Goal: Task Accomplishment & Management: Use online tool/utility

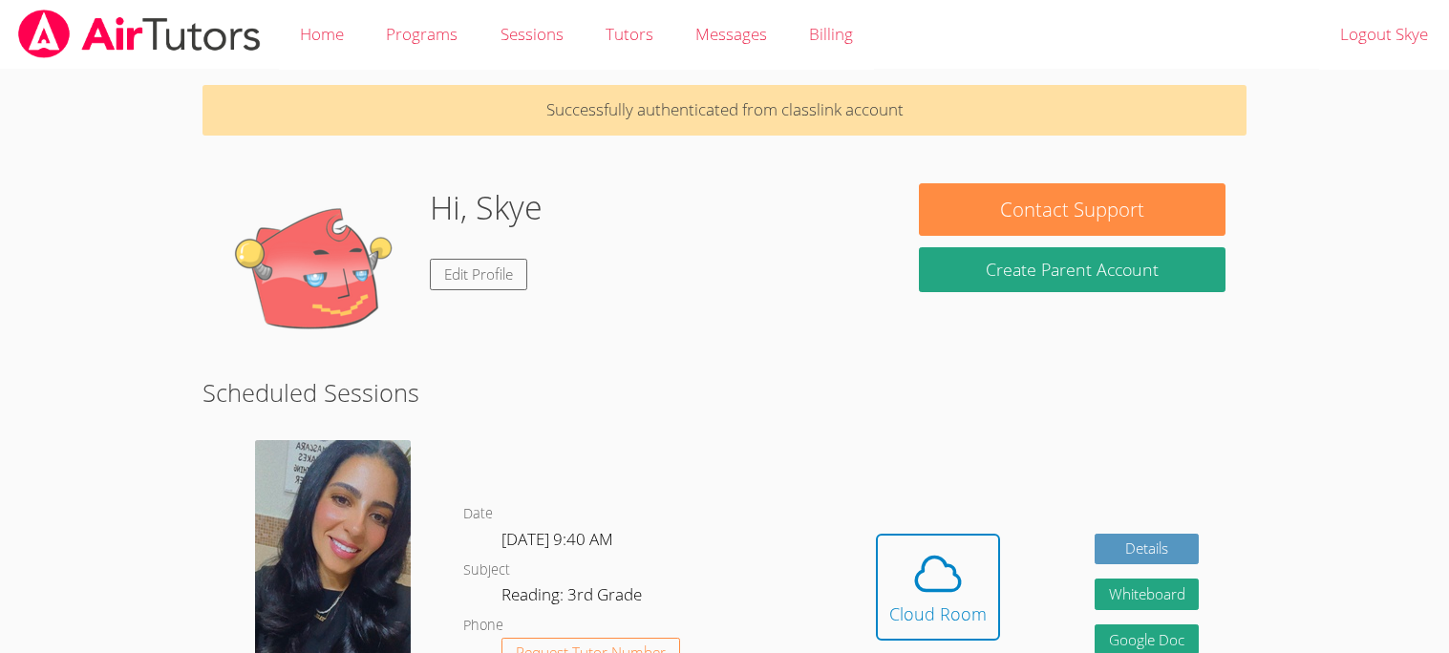
click at [780, 575] on dl "Date [DATE] 9:40 AM Subject Reading: 3rd Grade Phone Request Tutor Number" at bounding box center [645, 601] width 365 height 199
click at [883, 599] on button "Cloud Room" at bounding box center [938, 587] width 124 height 107
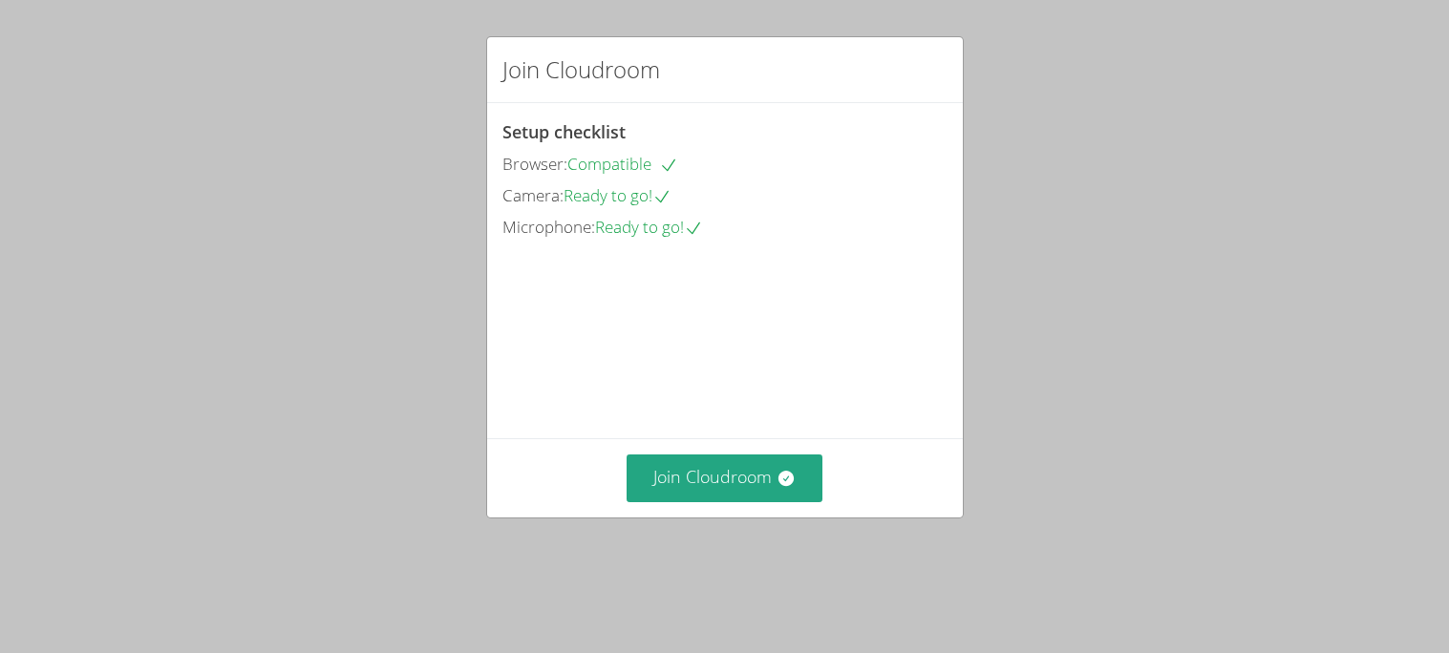
click at [772, 563] on div "Join Cloudroom Setup checklist Browser: Compatible Camera: Ready to go! Microph…" at bounding box center [724, 326] width 1449 height 653
click at [732, 501] on button "Join Cloudroom" at bounding box center [724, 478] width 196 height 47
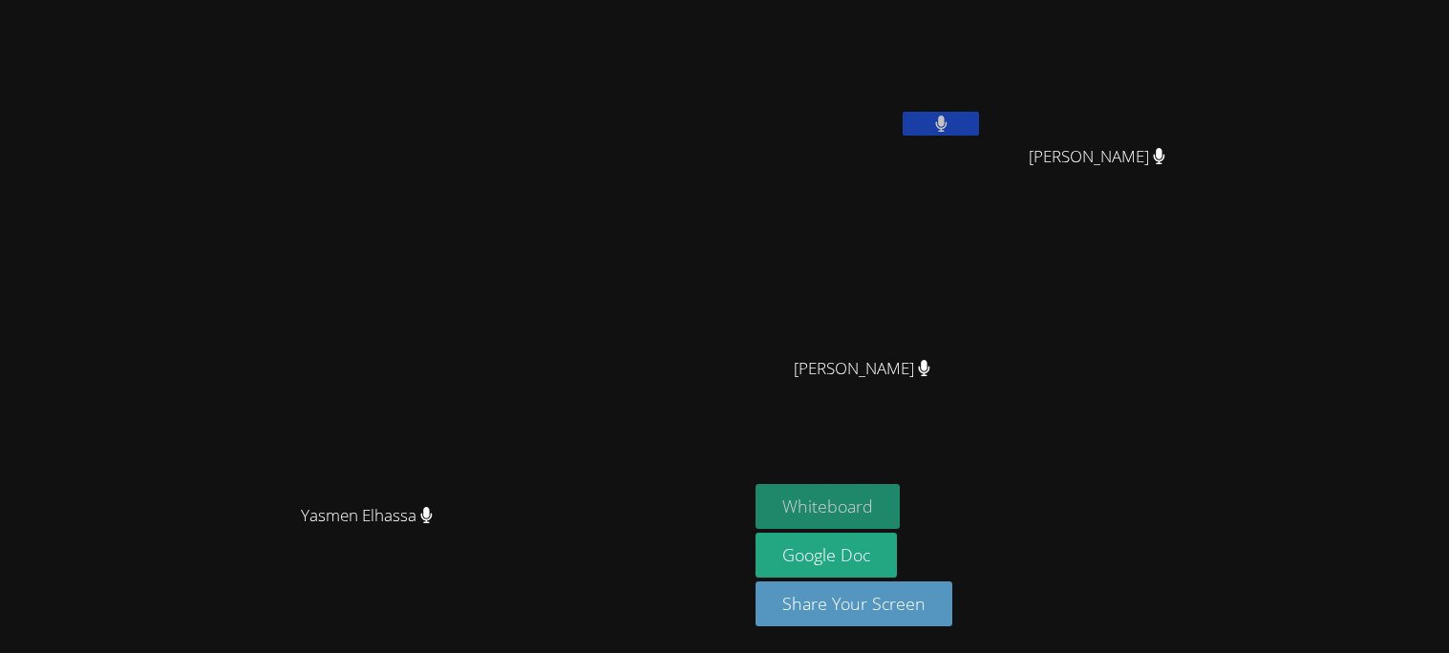
click at [900, 499] on button "Whiteboard" at bounding box center [827, 506] width 144 height 45
click at [979, 134] on button at bounding box center [940, 124] width 76 height 24
click at [979, 121] on button at bounding box center [940, 124] width 76 height 24
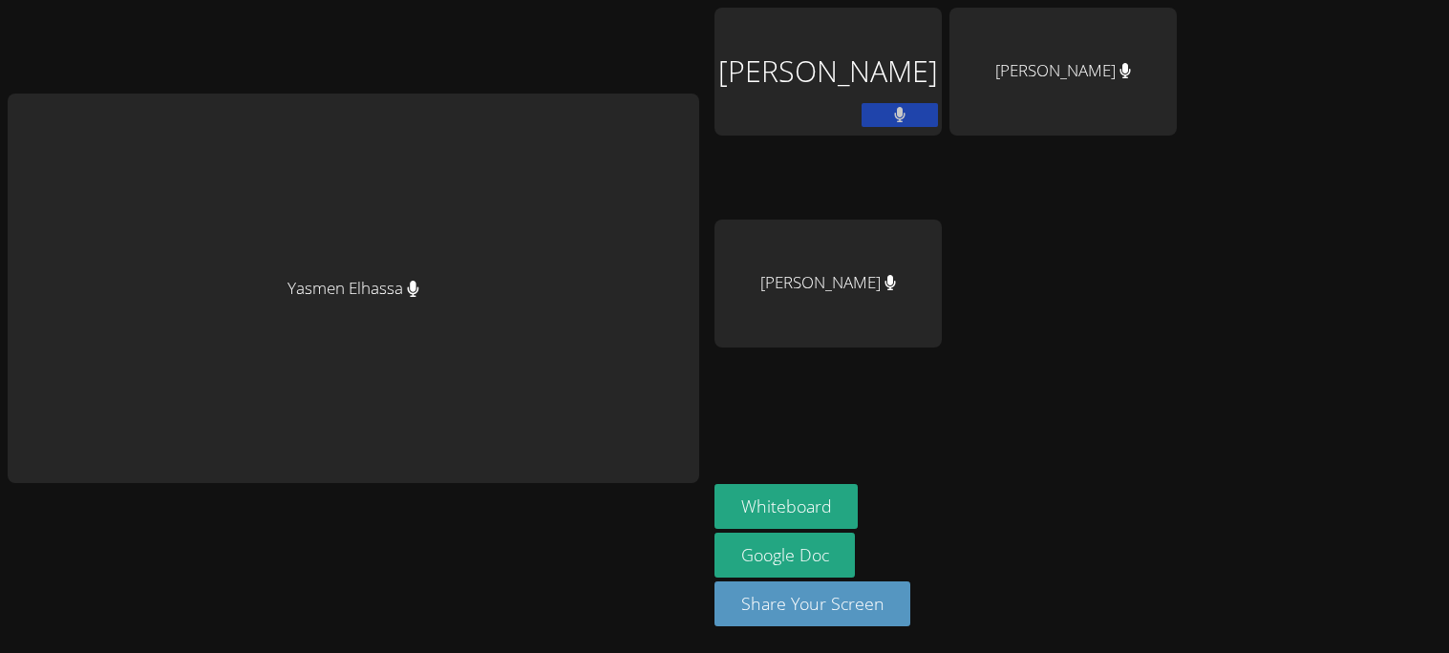
click at [881, 120] on div "Skye Burrwell" at bounding box center [827, 72] width 227 height 128
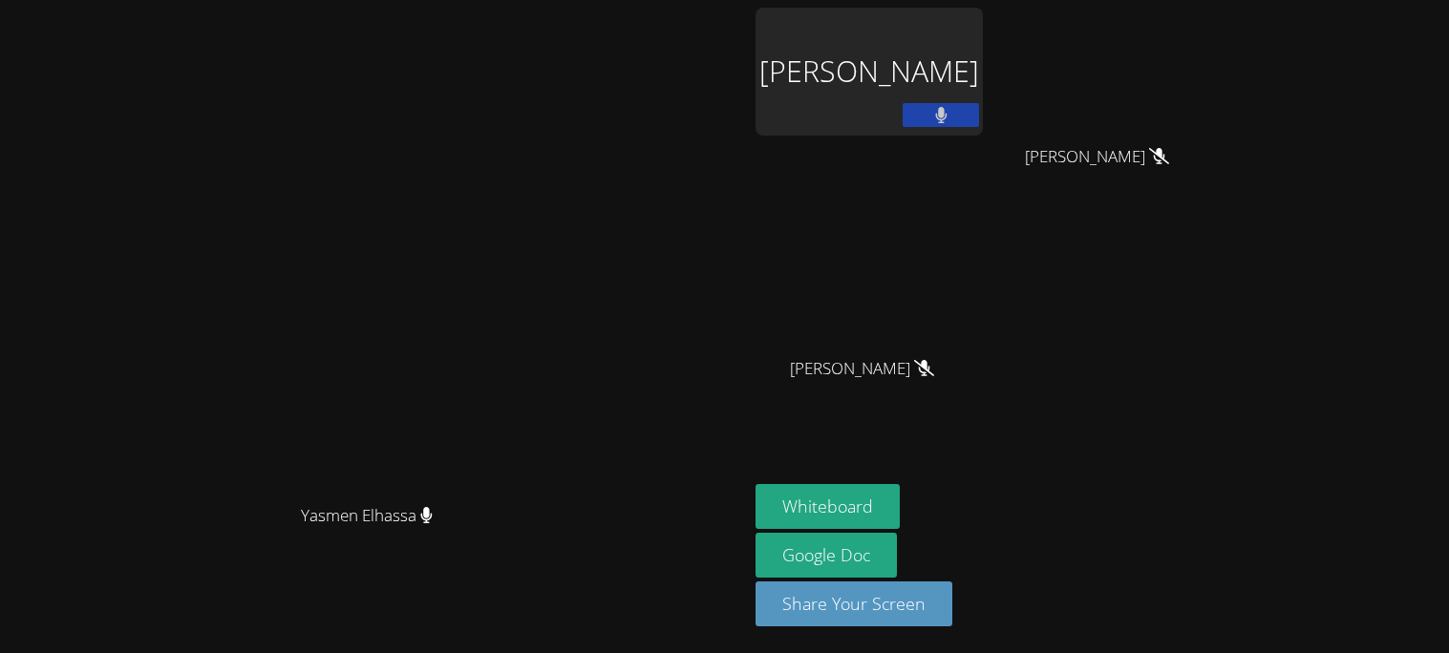
click at [983, 63] on div "Skye Burrwell" at bounding box center [868, 72] width 227 height 128
click at [979, 114] on button at bounding box center [940, 115] width 76 height 24
click at [951, 114] on icon at bounding box center [941, 115] width 20 height 16
click at [983, 71] on div "Skye Burrwell" at bounding box center [868, 72] width 227 height 128
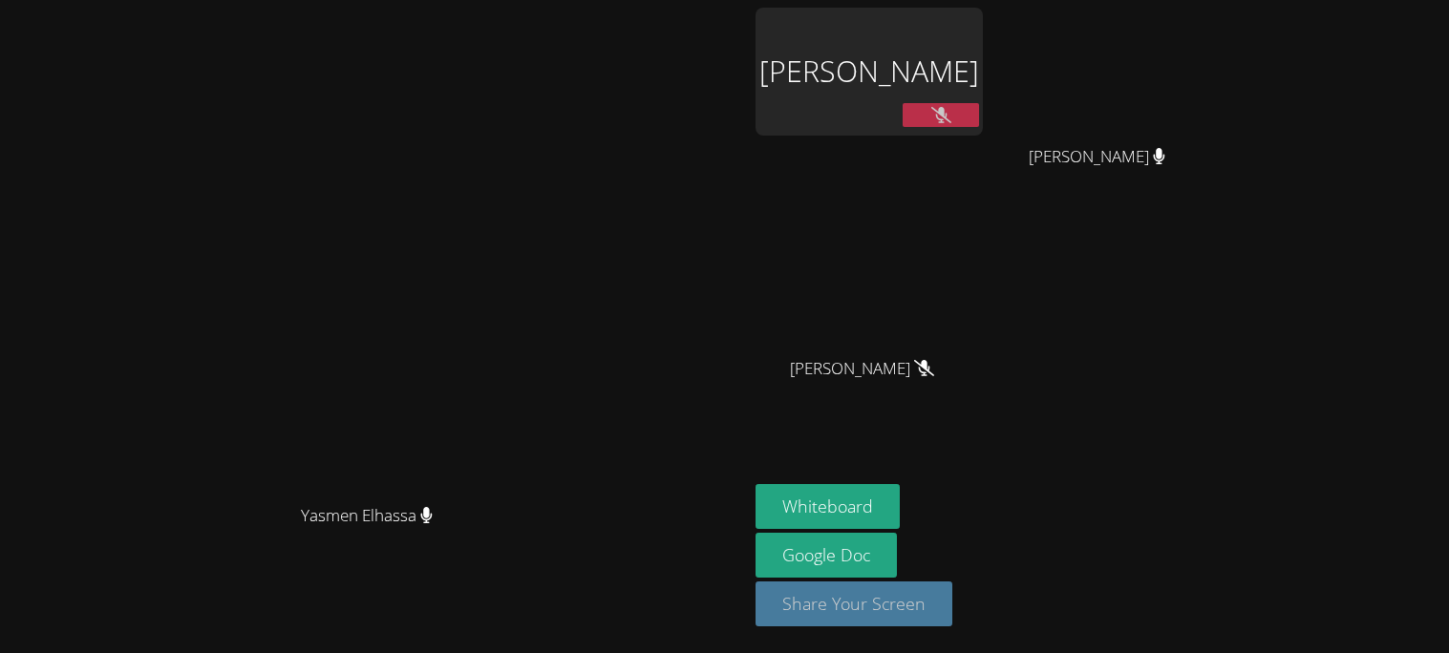
click at [952, 602] on button "Share Your Screen" at bounding box center [853, 604] width 197 height 45
click at [900, 499] on button "Whiteboard" at bounding box center [827, 504] width 144 height 45
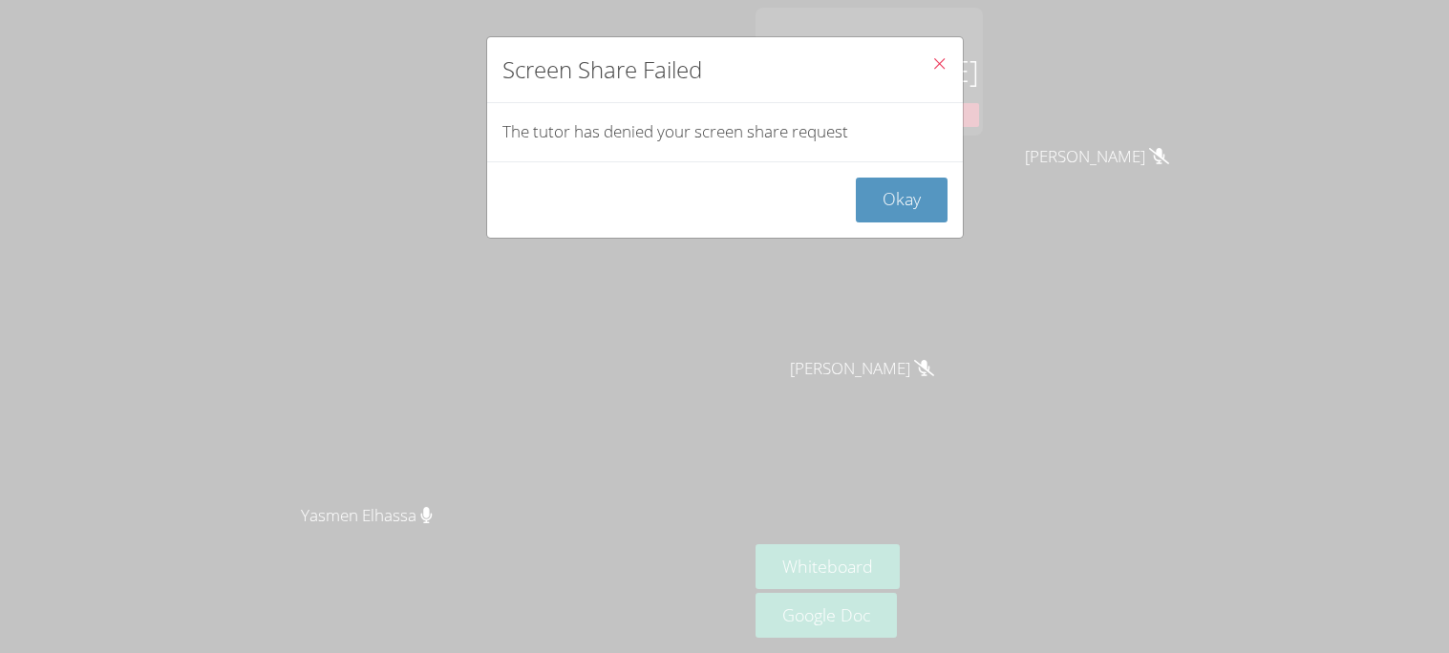
click at [940, 72] on icon "Close" at bounding box center [939, 63] width 16 height 16
click at [870, 220] on button "Okay" at bounding box center [902, 200] width 92 height 45
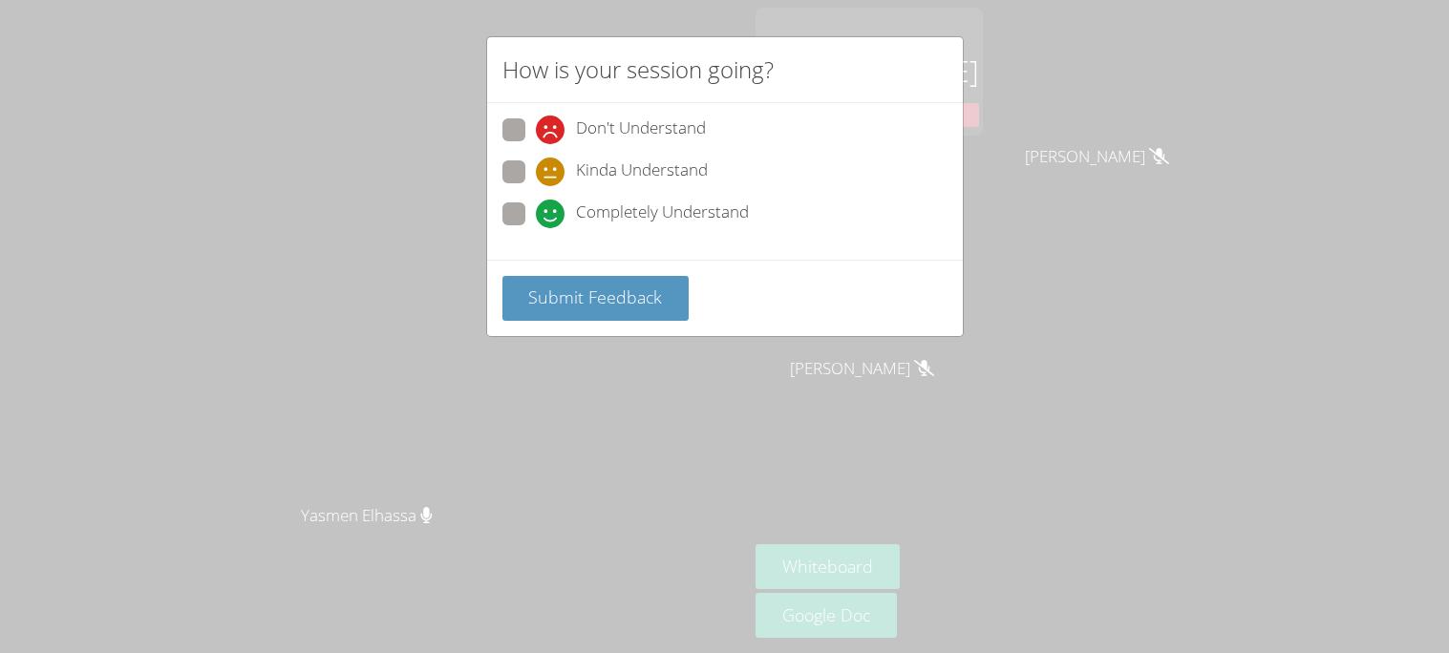
click at [671, 206] on span "Completely Understand" at bounding box center [662, 214] width 173 height 29
click at [552, 206] on input "Completely Understand" at bounding box center [544, 210] width 16 height 16
radio input "true"
click at [612, 297] on span "Submit Feedback" at bounding box center [595, 297] width 134 height 23
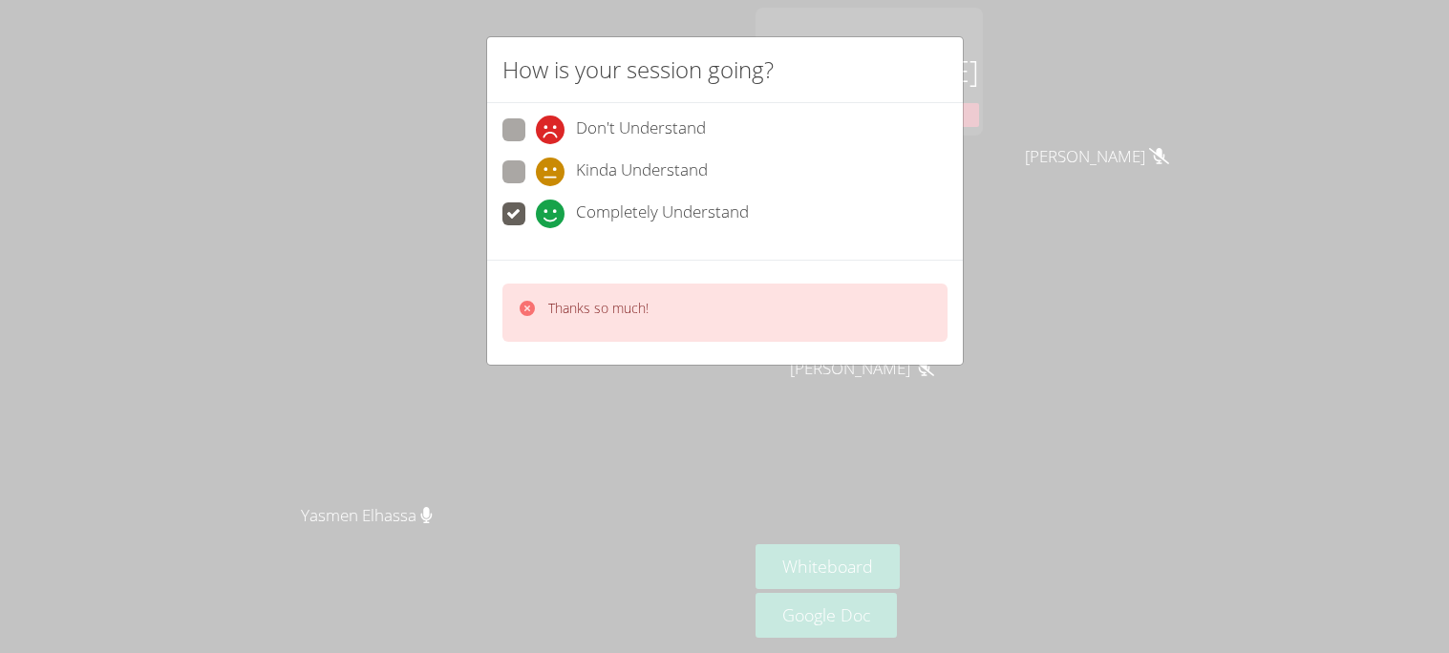
click at [1087, 213] on div "How is your session going? Don't Understand Kinda Understand Completely Underst…" at bounding box center [724, 326] width 1449 height 653
click at [973, 123] on button at bounding box center [940, 115] width 76 height 24
